Goal: Task Accomplishment & Management: Use online tool/utility

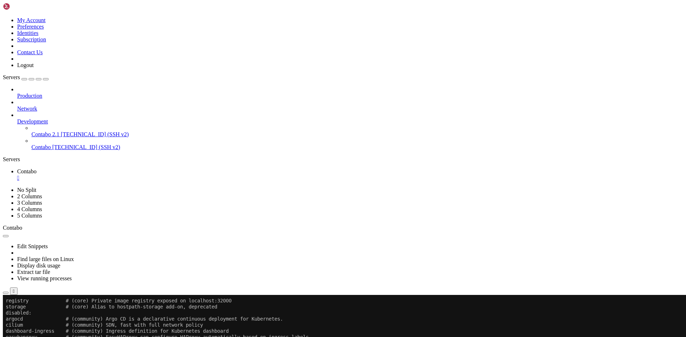
scroll to position [7, 1]
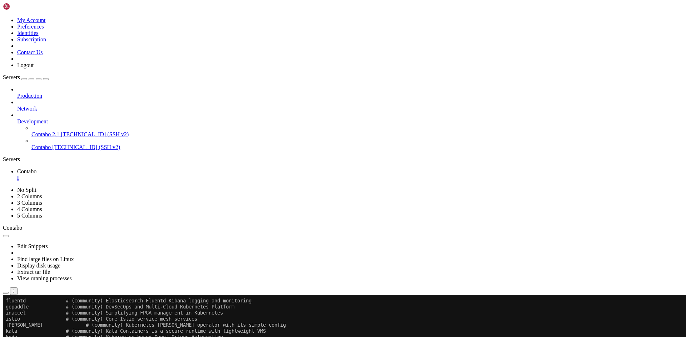
scroll to position [3776, 0]
drag, startPoint x: 152, startPoint y: 583, endPoint x: 321, endPoint y: 561, distance: 170.3
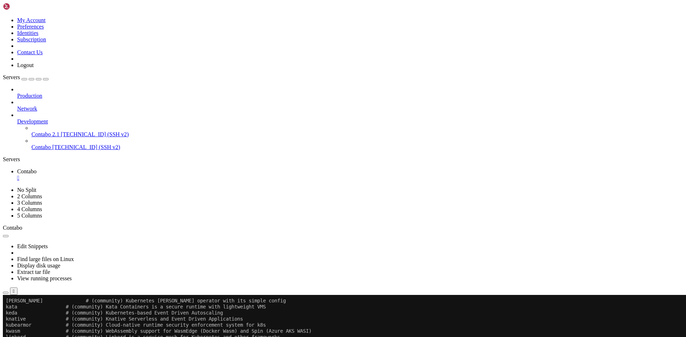
scroll to position [3806, 0]
drag, startPoint x: 87, startPoint y: 580, endPoint x: 383, endPoint y: 505, distance: 304.6
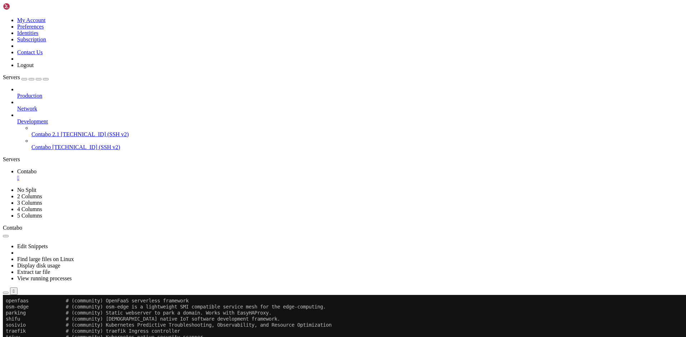
scroll to position [3879, 0]
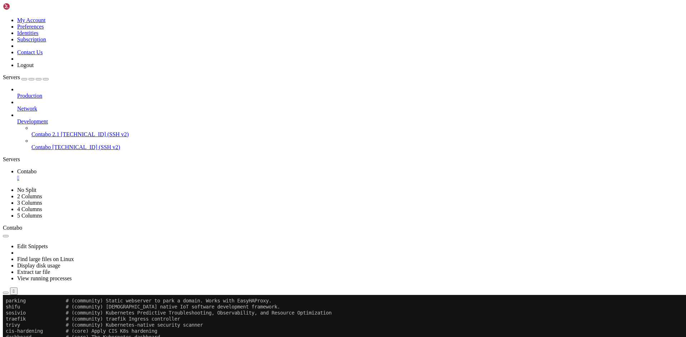
drag, startPoint x: 114, startPoint y: 573, endPoint x: 373, endPoint y: 460, distance: 282.8
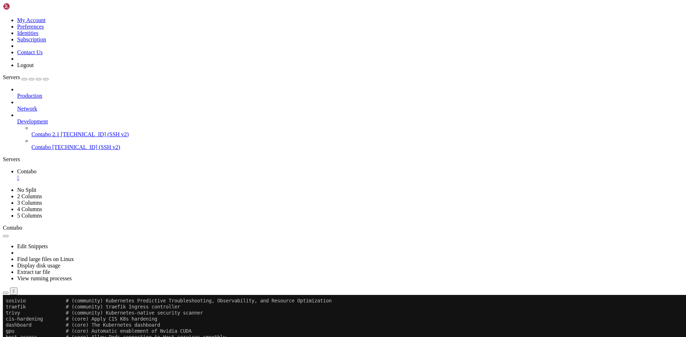
drag, startPoint x: 77, startPoint y: 578, endPoint x: 356, endPoint y: 546, distance: 280.4
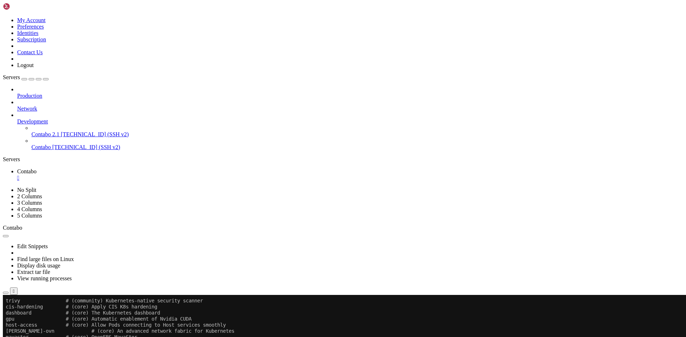
drag, startPoint x: 140, startPoint y: 575, endPoint x: 246, endPoint y: 582, distance: 105.6
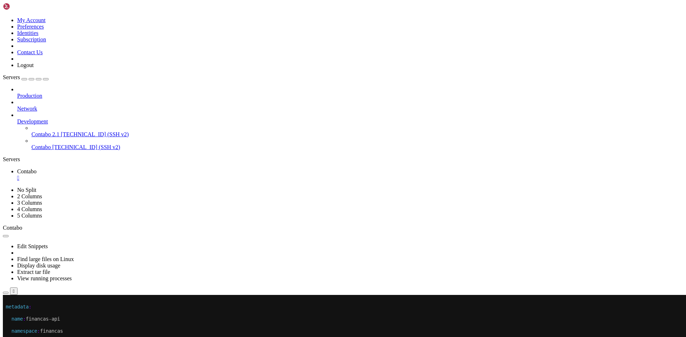
drag, startPoint x: 19, startPoint y: 303, endPoint x: 286, endPoint y: 437, distance: 298.9
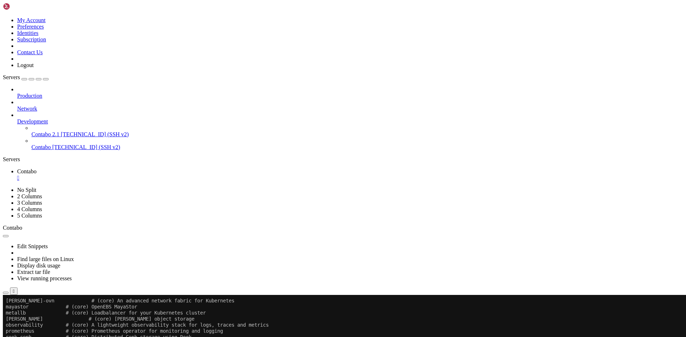
scroll to position [3946, 0]
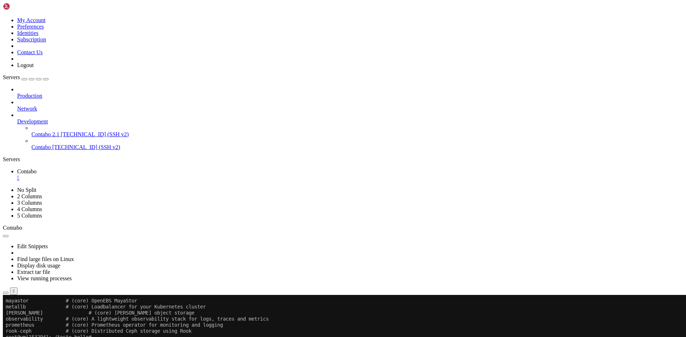
drag, startPoint x: 138, startPoint y: 581, endPoint x: 367, endPoint y: 558, distance: 230.1
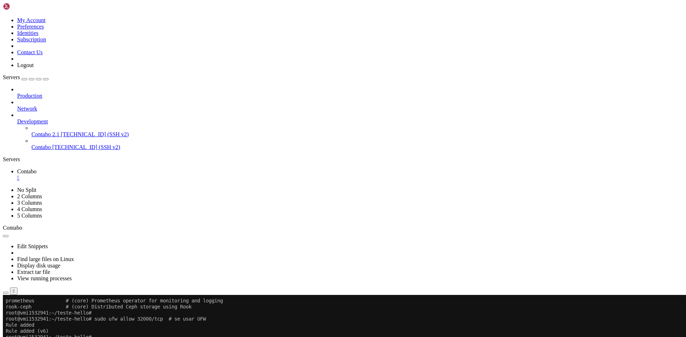
scroll to position [3976, 0]
drag, startPoint x: 298, startPoint y: 565, endPoint x: 226, endPoint y: 543, distance: 74.7
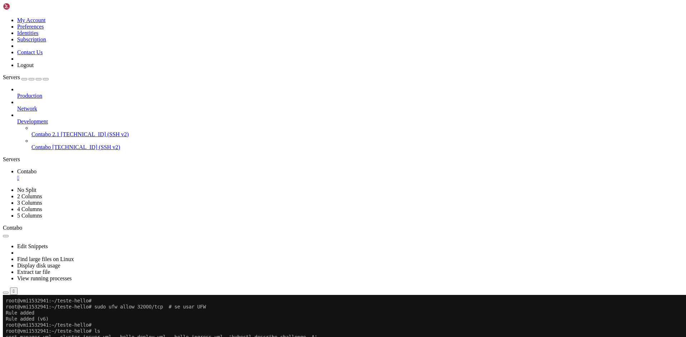
scroll to position [3988, 0]
drag, startPoint x: 121, startPoint y: 581, endPoint x: 304, endPoint y: 577, distance: 182.5
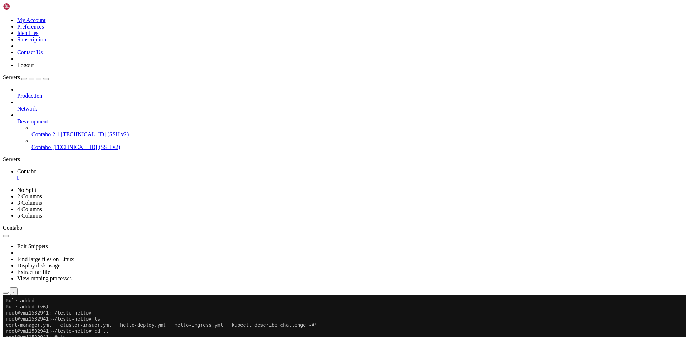
scroll to position [4013, 0]
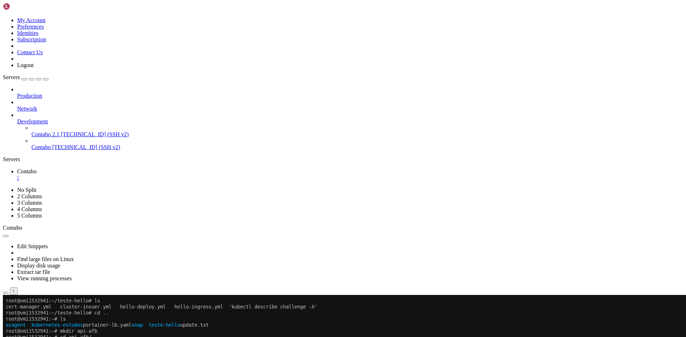
drag, startPoint x: 6, startPoint y: 568, endPoint x: 72, endPoint y: 567, distance: 66.1
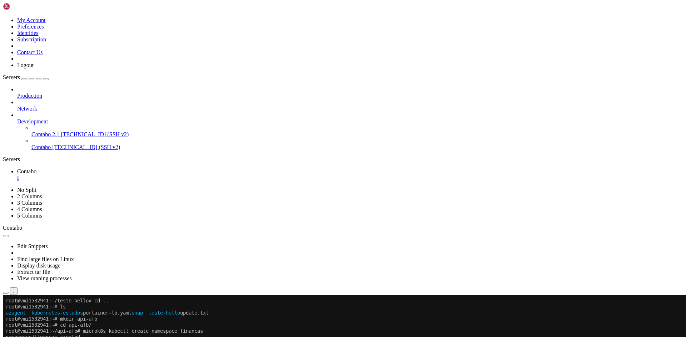
scroll to position [4025, 0]
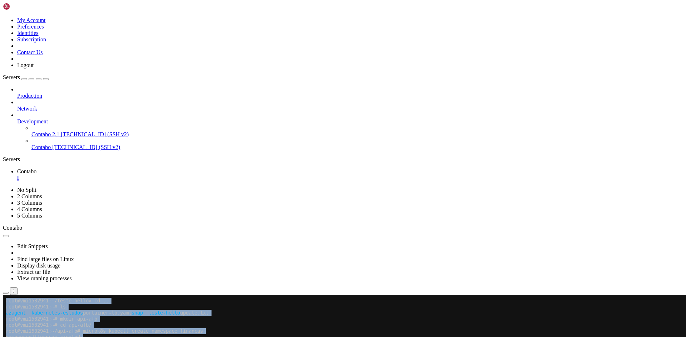
drag, startPoint x: 5, startPoint y: 574, endPoint x: 40, endPoint y: 574, distance: 34.6
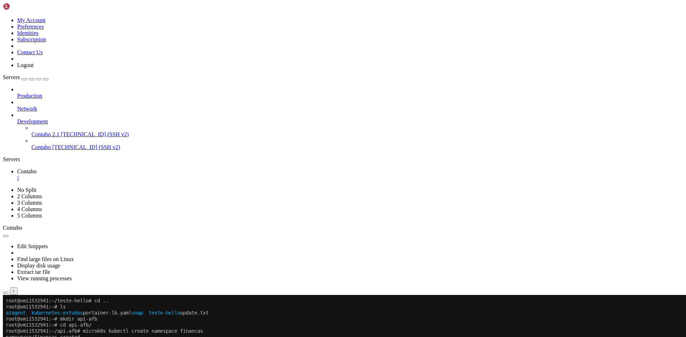
drag, startPoint x: 56, startPoint y: 574, endPoint x: 6, endPoint y: 574, distance: 49.6
copy x-row "k8s-financas.yaml"
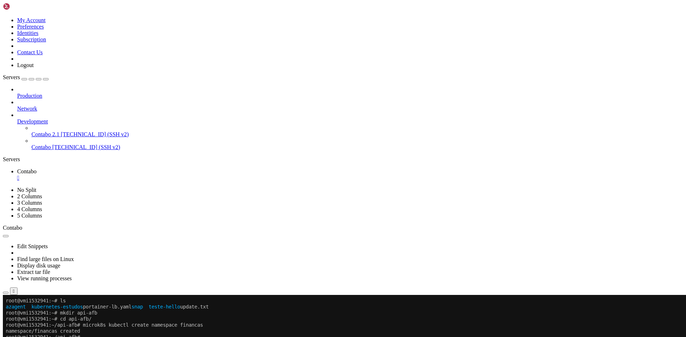
scroll to position [4037, 0]
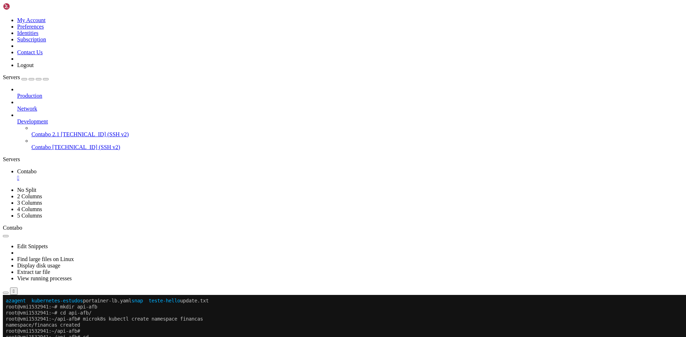
click at [6, 293] on icon "button" at bounding box center [6, 293] width 0 height 0
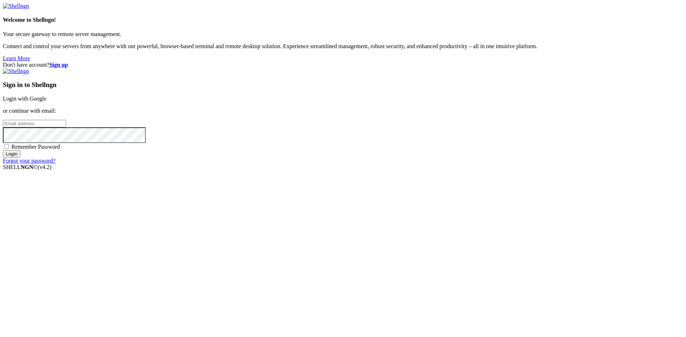
click at [46, 102] on link "Login with Google" at bounding box center [25, 99] width 44 height 6
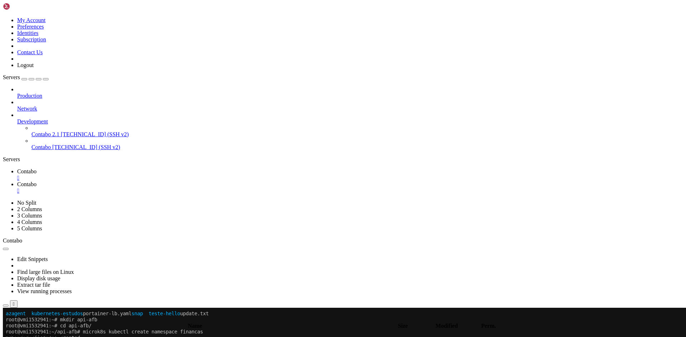
scroll to position [4037, 0]
click at [6, 306] on icon "button" at bounding box center [6, 306] width 0 height 0
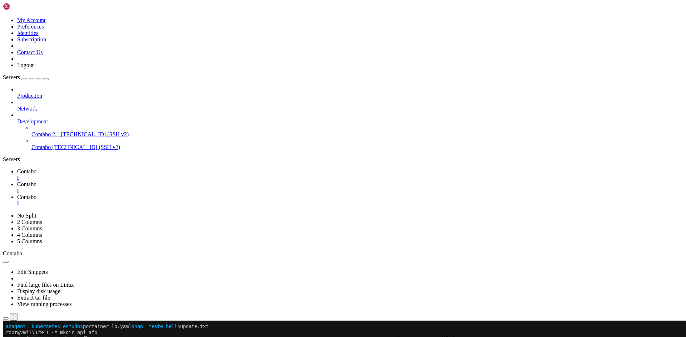
click at [216, 201] on div "" at bounding box center [350, 204] width 666 height 6
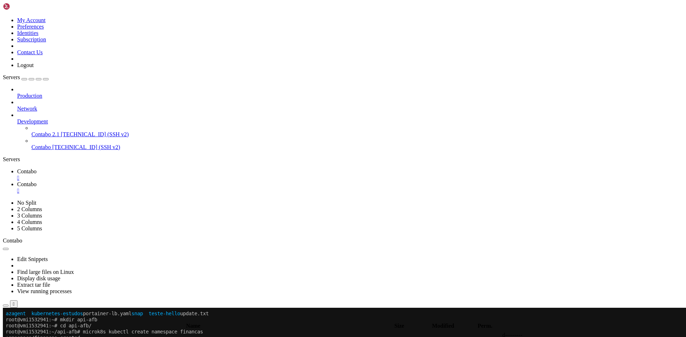
scroll to position [0, 0]
click at [9, 332] on span " .." at bounding box center [6, 335] width 5 height 6
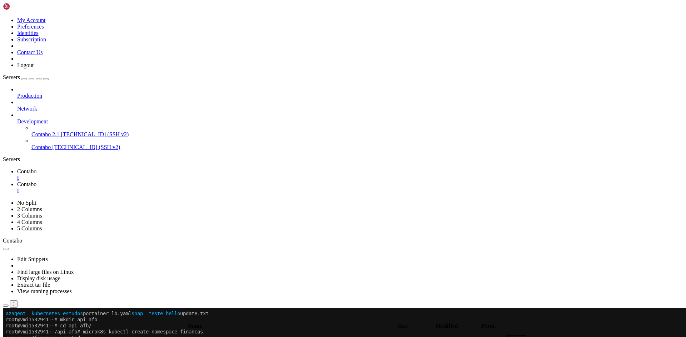
click at [9, 332] on span " .." at bounding box center [6, 335] width 5 height 6
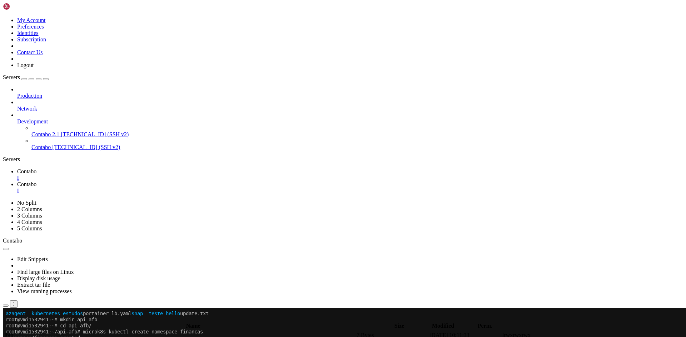
type input "/usr"
click at [172, 188] on div "" at bounding box center [350, 191] width 666 height 6
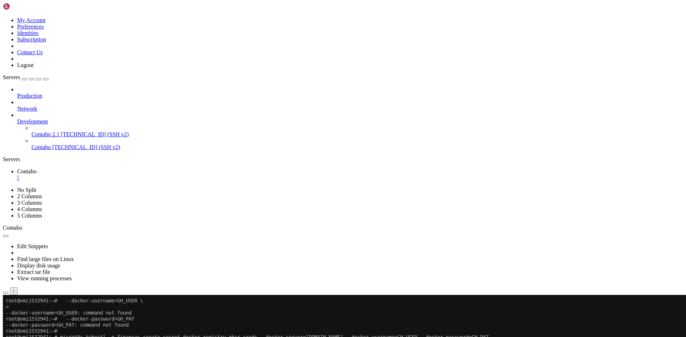
scroll to position [4134, 0]
click at [6, 293] on icon "button" at bounding box center [6, 293] width 0 height 0
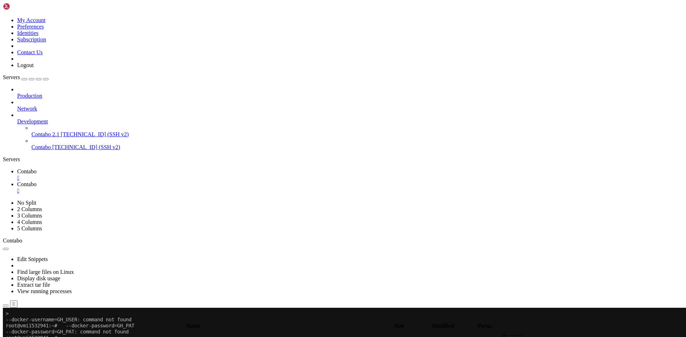
type input "/root/api-afb"
click at [171, 188] on div "" at bounding box center [350, 191] width 666 height 6
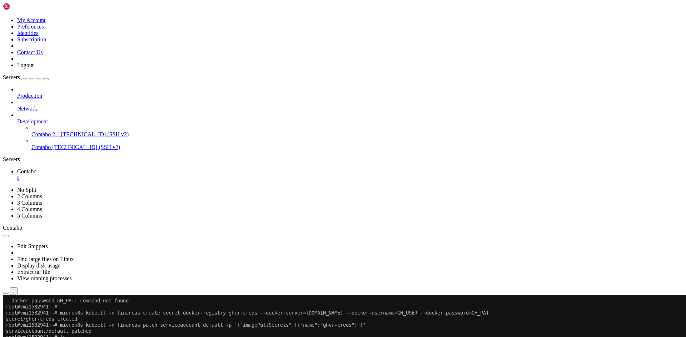
scroll to position [4158, 0]
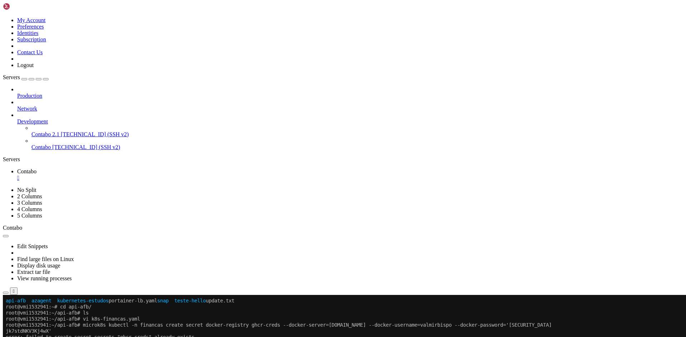
scroll to position [4213, 0]
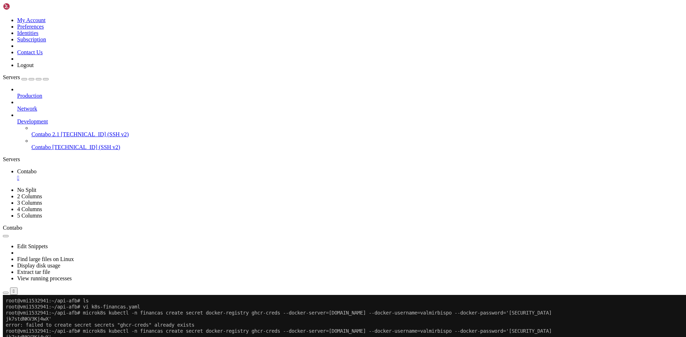
drag, startPoint x: 201, startPoint y: 578, endPoint x: 155, endPoint y: 552, distance: 52.6
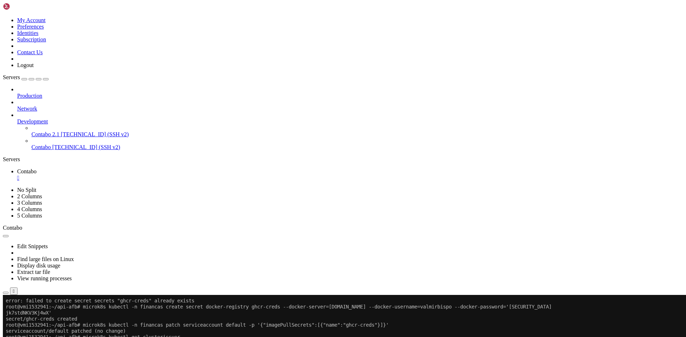
scroll to position [4249, 0]
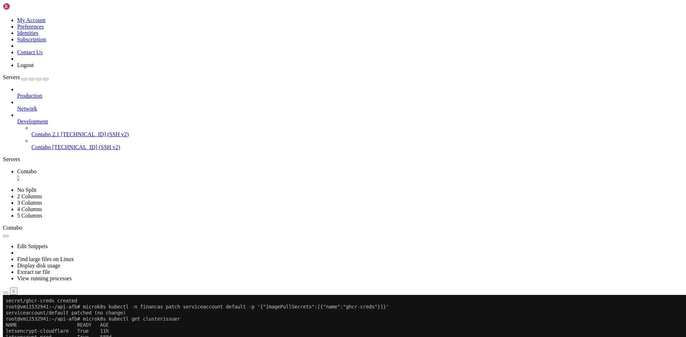
drag, startPoint x: 186, startPoint y: 583, endPoint x: 393, endPoint y: 558, distance: 208.3
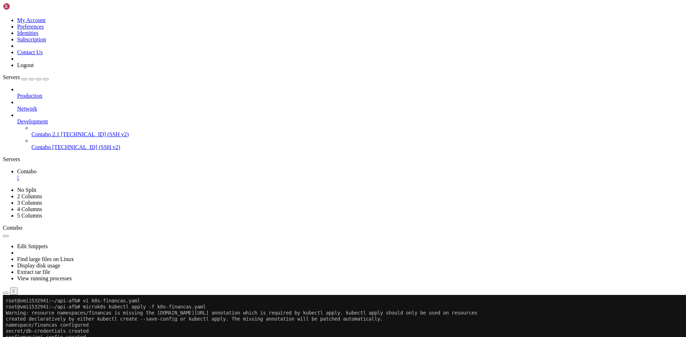
scroll to position [4398, 0]
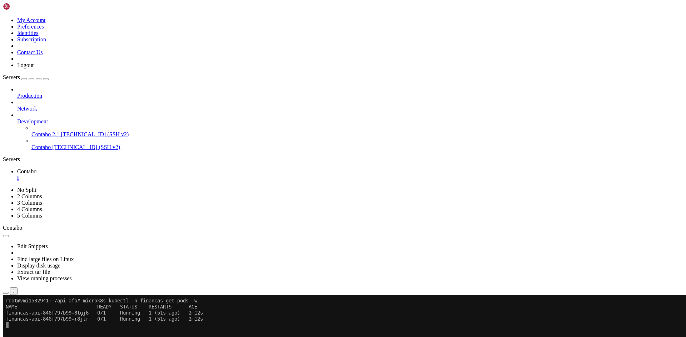
drag, startPoint x: 68, startPoint y: 447, endPoint x: 234, endPoint y: 430, distance: 167.3
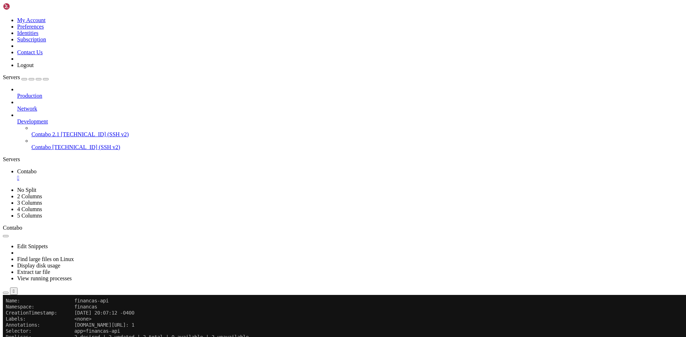
scroll to position [4583, 0]
click at [6, 293] on icon "button" at bounding box center [6, 293] width 0 height 0
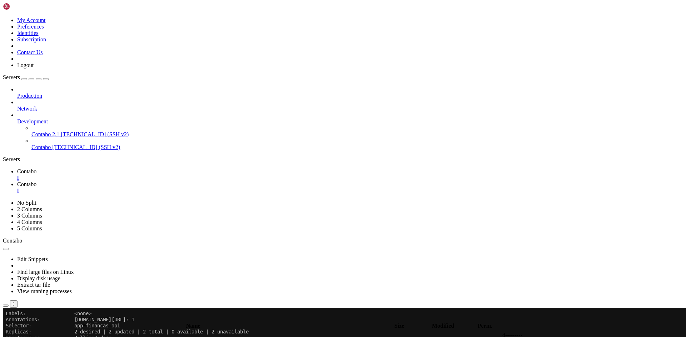
type input "/root/api-afb"
drag, startPoint x: 170, startPoint y: 8, endPoint x: 170, endPoint y: 25, distance: 17.1
click at [170, 188] on div "" at bounding box center [350, 191] width 666 height 6
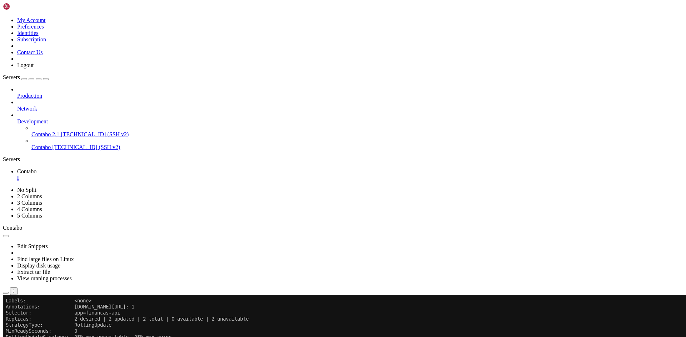
drag, startPoint x: 137, startPoint y: 472, endPoint x: 156, endPoint y: 464, distance: 20.2
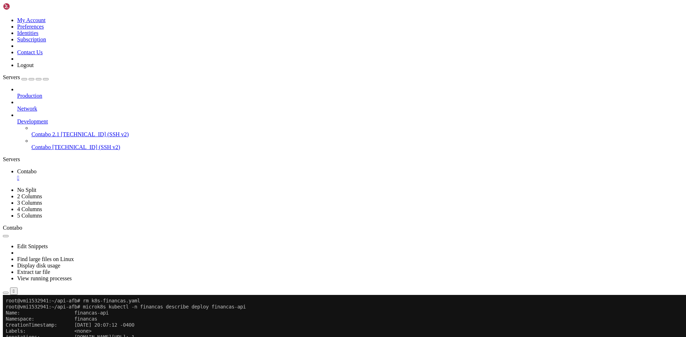
scroll to position [4911, 0]
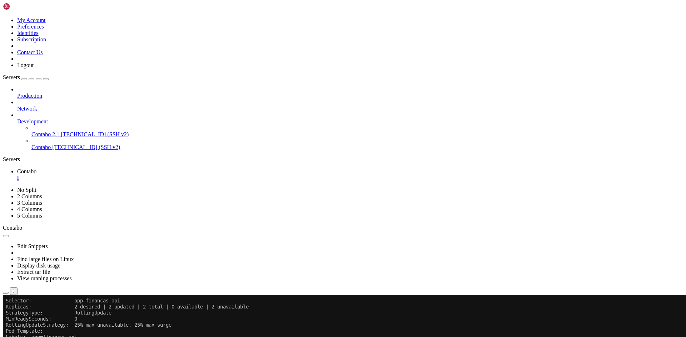
scroll to position [4935, 0]
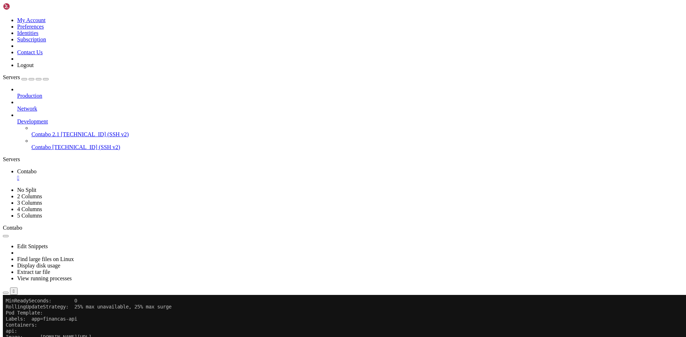
drag, startPoint x: 134, startPoint y: 582, endPoint x: 59, endPoint y: 558, distance: 78.7
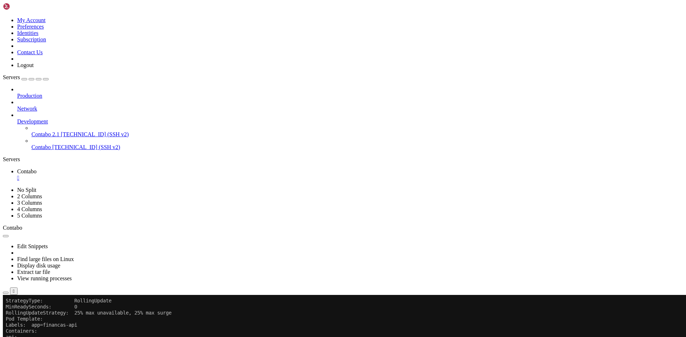
drag, startPoint x: 230, startPoint y: 577, endPoint x: 174, endPoint y: 541, distance: 66.8
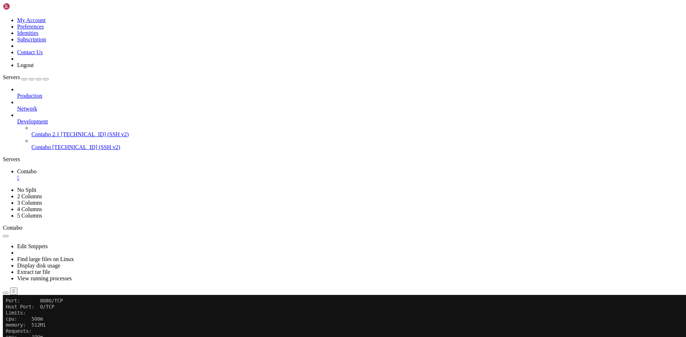
drag, startPoint x: 166, startPoint y: 580, endPoint x: 108, endPoint y: 536, distance: 73.1
click at [6, 293] on icon "button" at bounding box center [6, 293] width 0 height 0
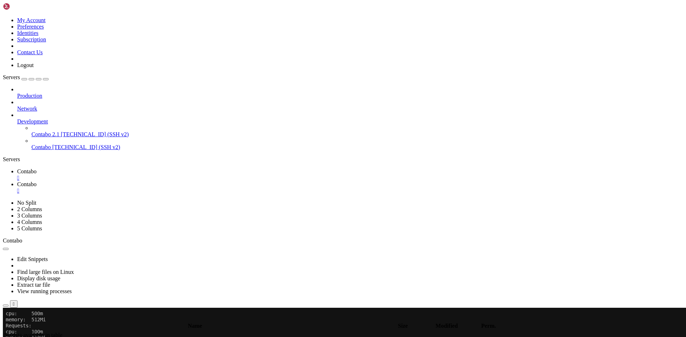
type input "/root/api-afb"
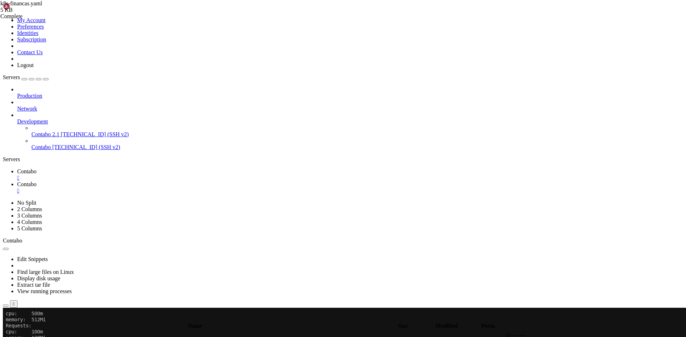
click at [174, 188] on div "" at bounding box center [350, 191] width 666 height 6
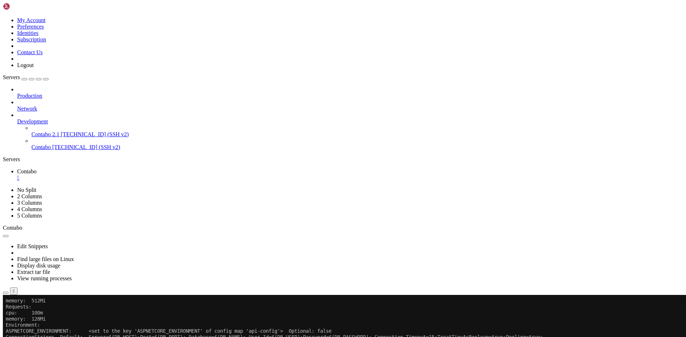
scroll to position [5384, 0]
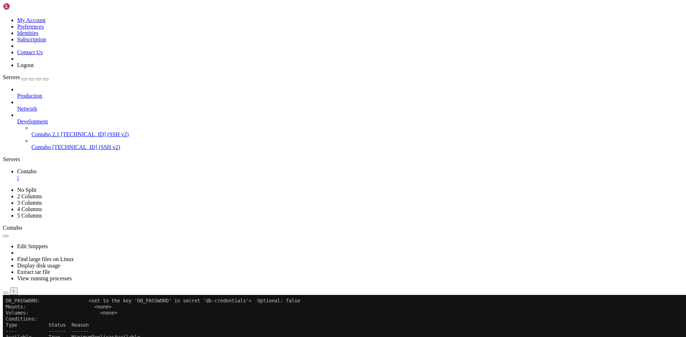
scroll to position [5403, 0]
click at [6, 293] on icon "button" at bounding box center [6, 293] width 0 height 0
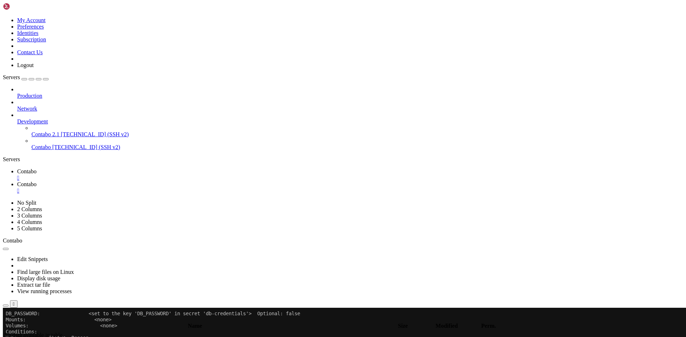
type input "/root"
type input "/root/api-afb"
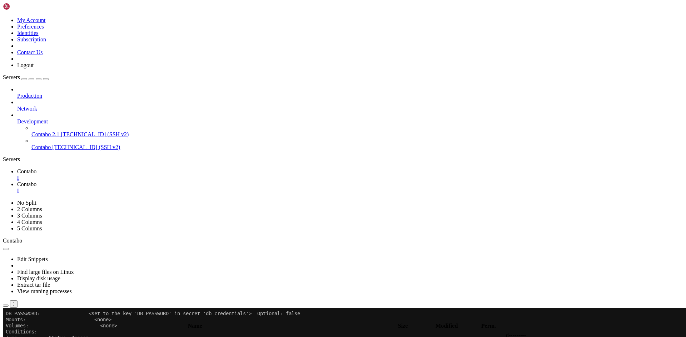
click at [170, 188] on div "" at bounding box center [350, 191] width 666 height 6
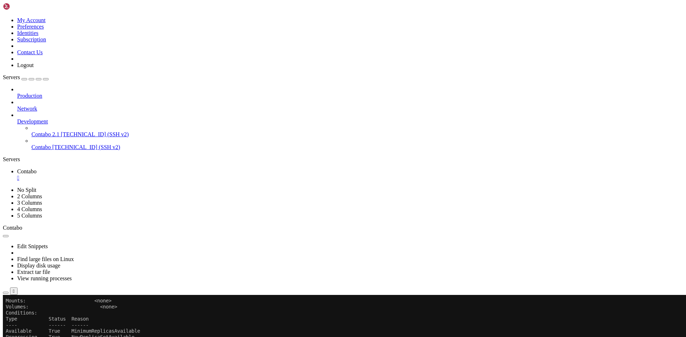
scroll to position [5445, 0]
